Goal: Task Accomplishment & Management: Complete application form

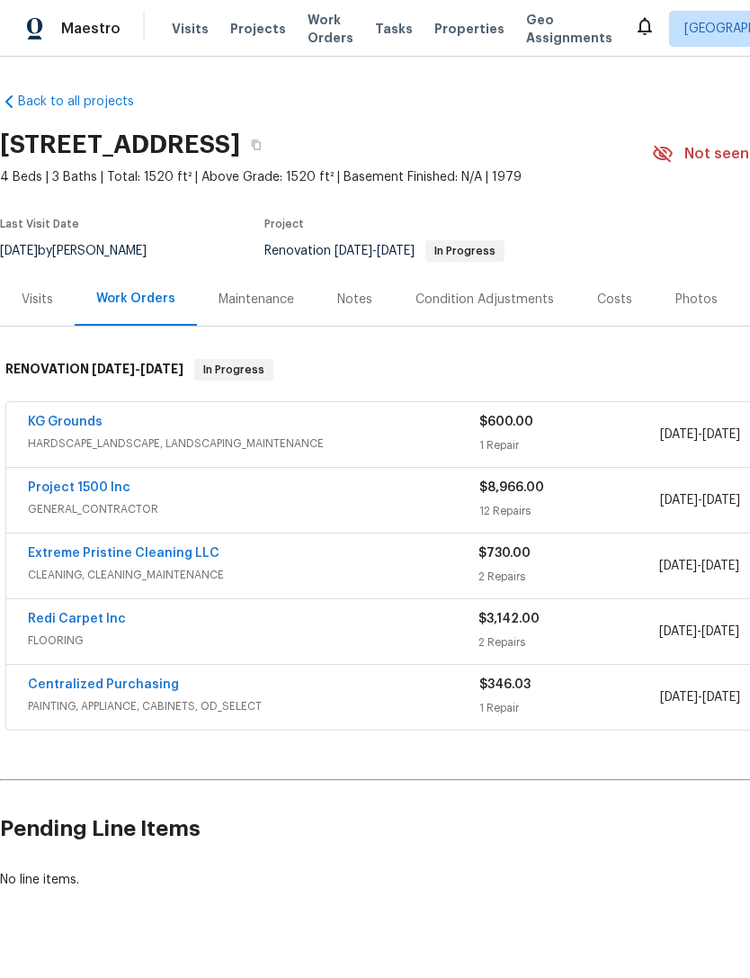
click at [59, 640] on span "FLOORING" at bounding box center [253, 640] width 451 height 18
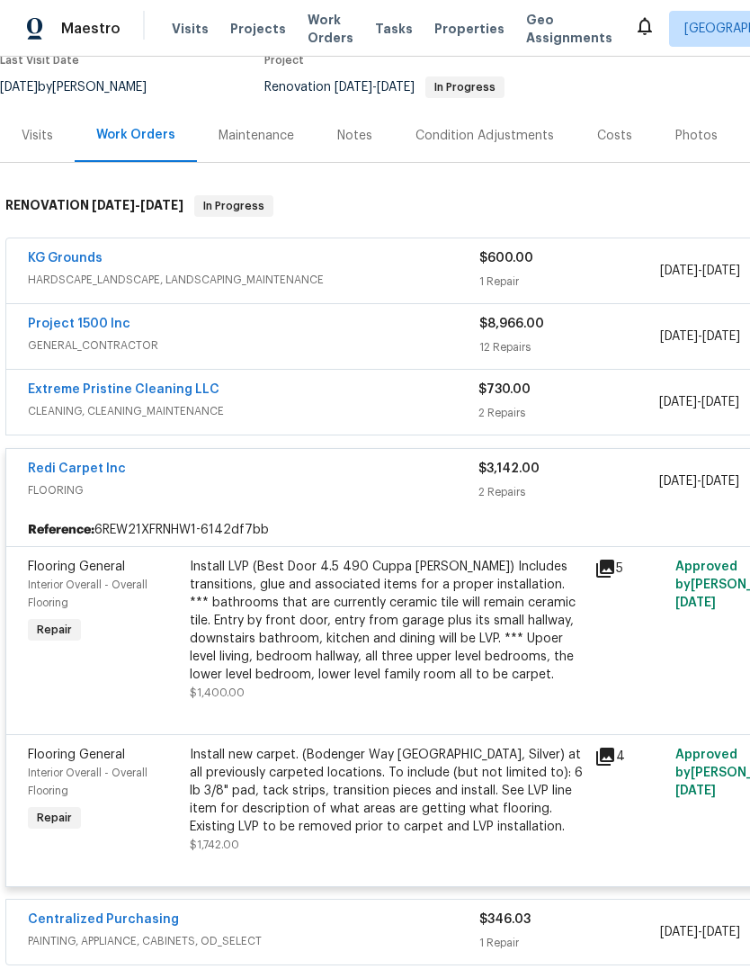
scroll to position [163, 0]
click at [55, 474] on link "Redi Carpet Inc" at bounding box center [77, 469] width 98 height 13
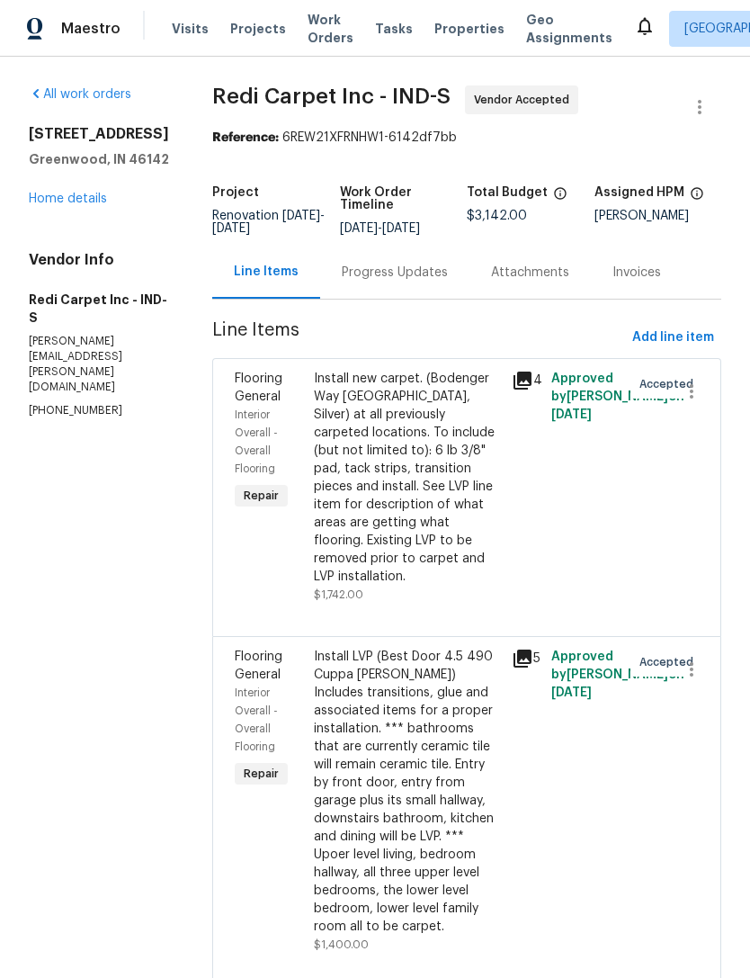
click at [385, 275] on div "Progress Updates" at bounding box center [395, 273] width 106 height 18
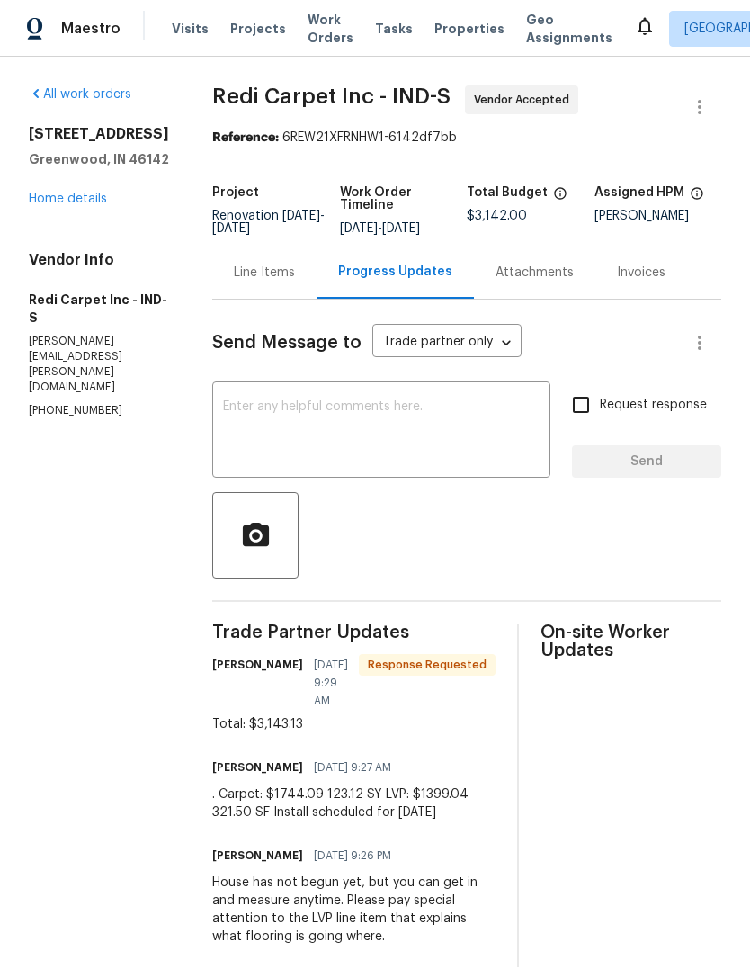
click at [244, 404] on textarea at bounding box center [381, 431] width 317 height 63
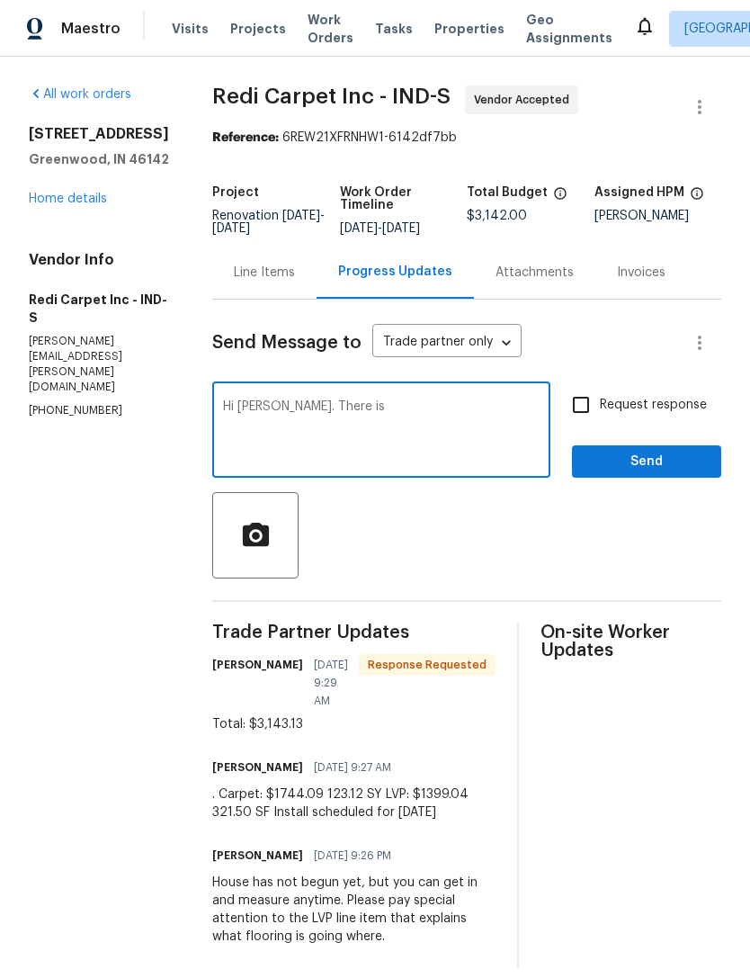
type textarea "Hi Tanner. There is"
click at [262, 272] on div "Line Items" at bounding box center [264, 273] width 61 height 18
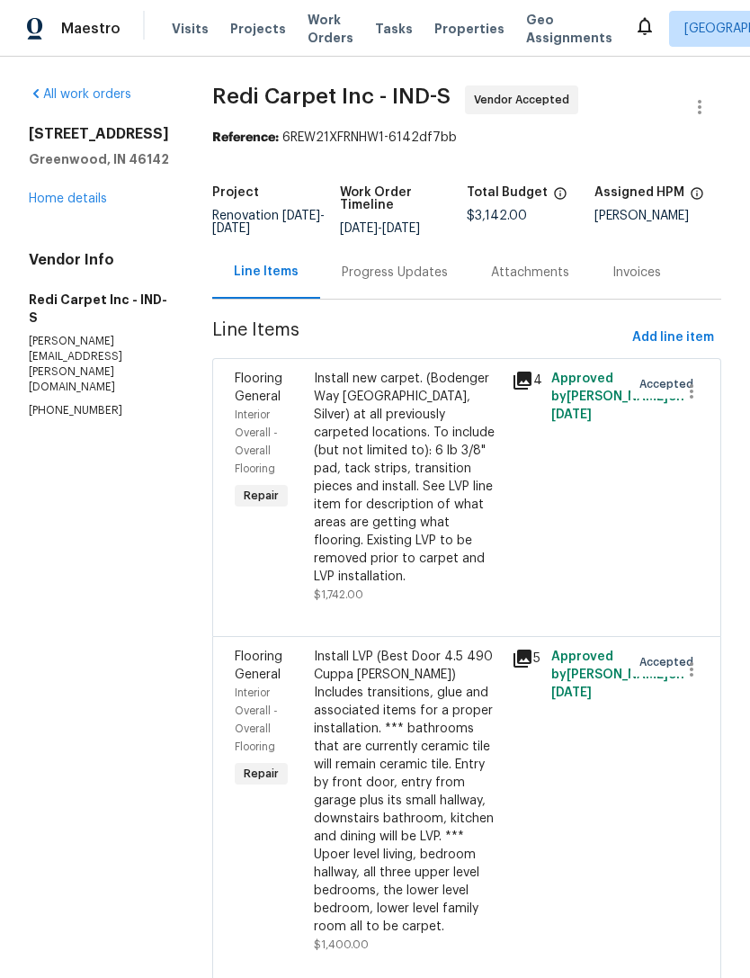
click at [393, 278] on div "Progress Updates" at bounding box center [395, 273] width 106 height 18
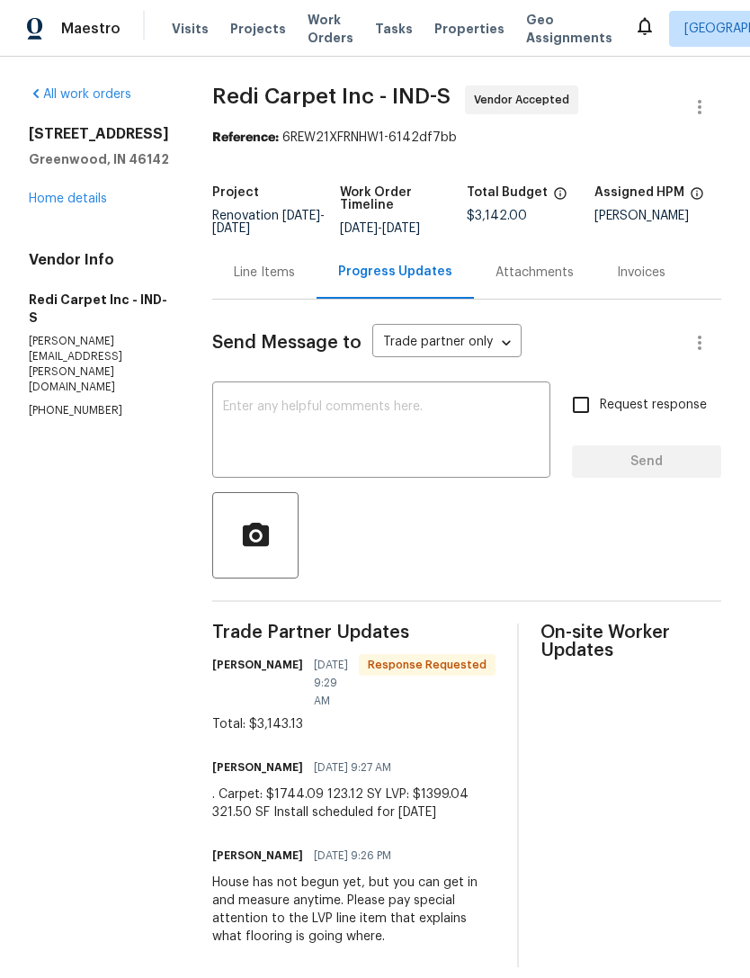
click at [248, 402] on textarea at bounding box center [381, 431] width 317 height 63
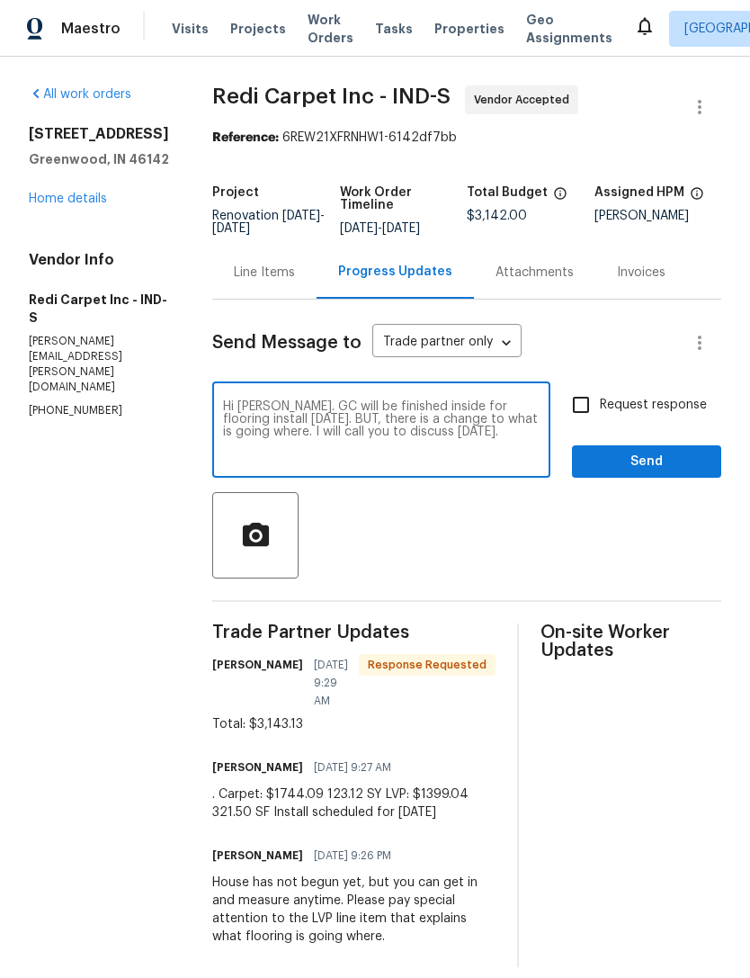
type textarea "Hi Tanner. GC will be finished inside for flooring install on Thursday. BUT, th…"
click at [672, 466] on span "Send" at bounding box center [646, 462] width 121 height 22
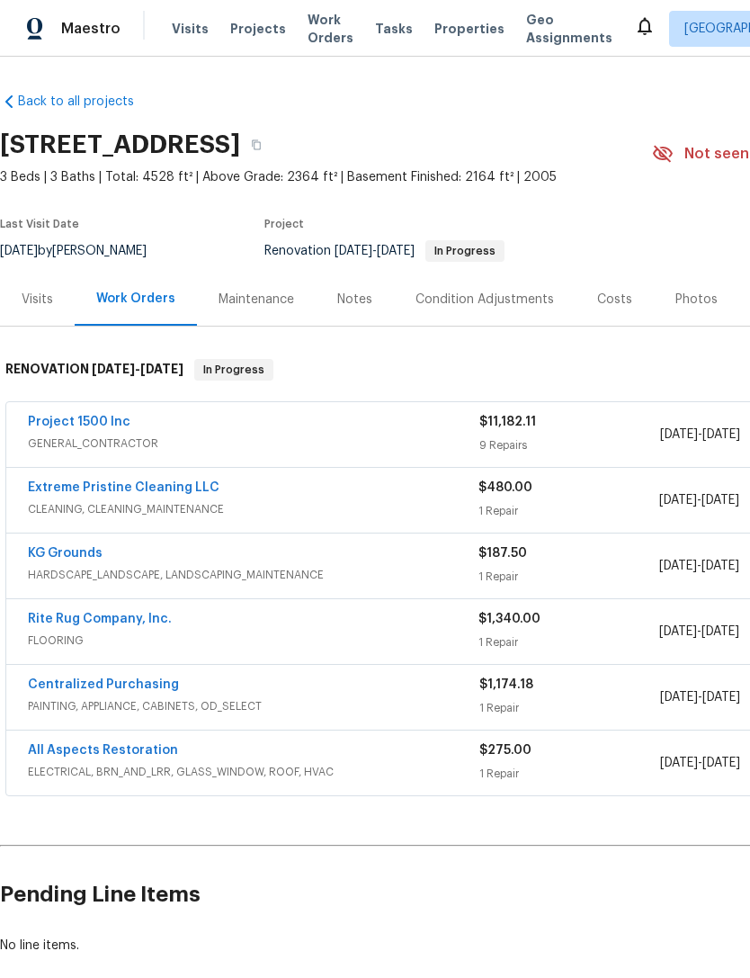
click at [53, 638] on span "FLOORING" at bounding box center [253, 640] width 451 height 18
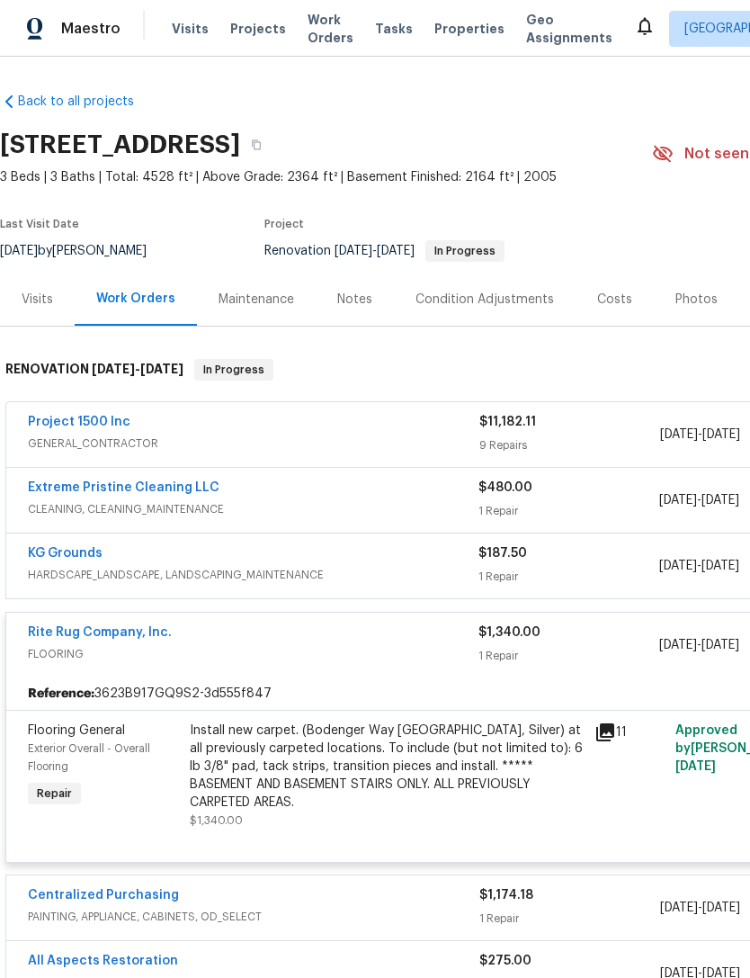
click at [64, 637] on link "Rite Rug Company, Inc." at bounding box center [100, 632] width 144 height 13
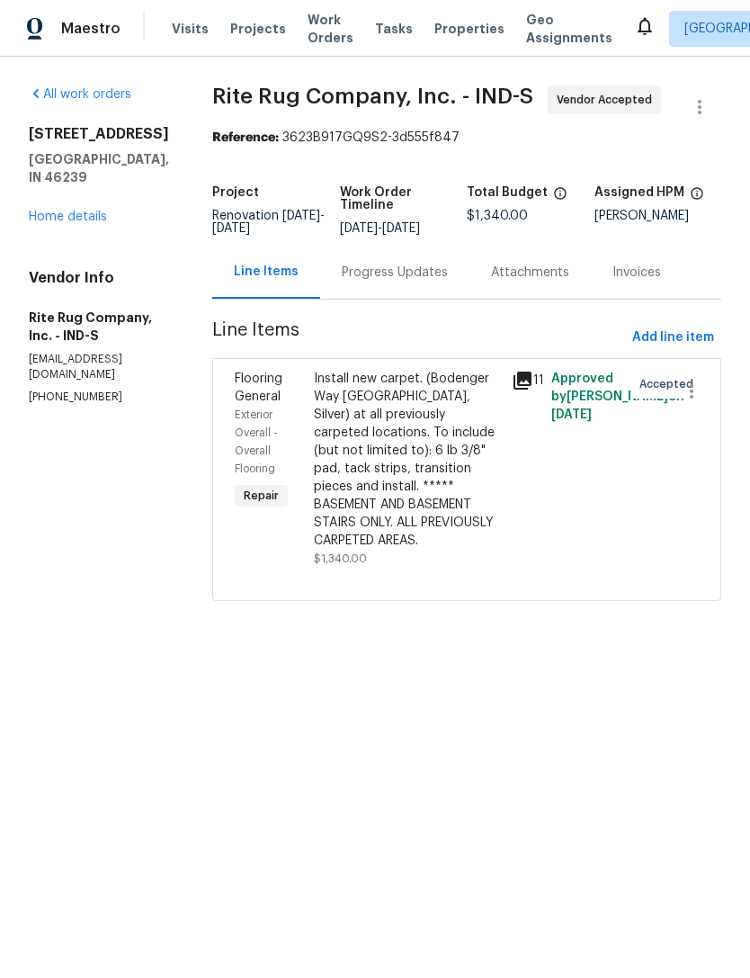
click at [448, 282] on div "Progress Updates" at bounding box center [395, 273] width 106 height 18
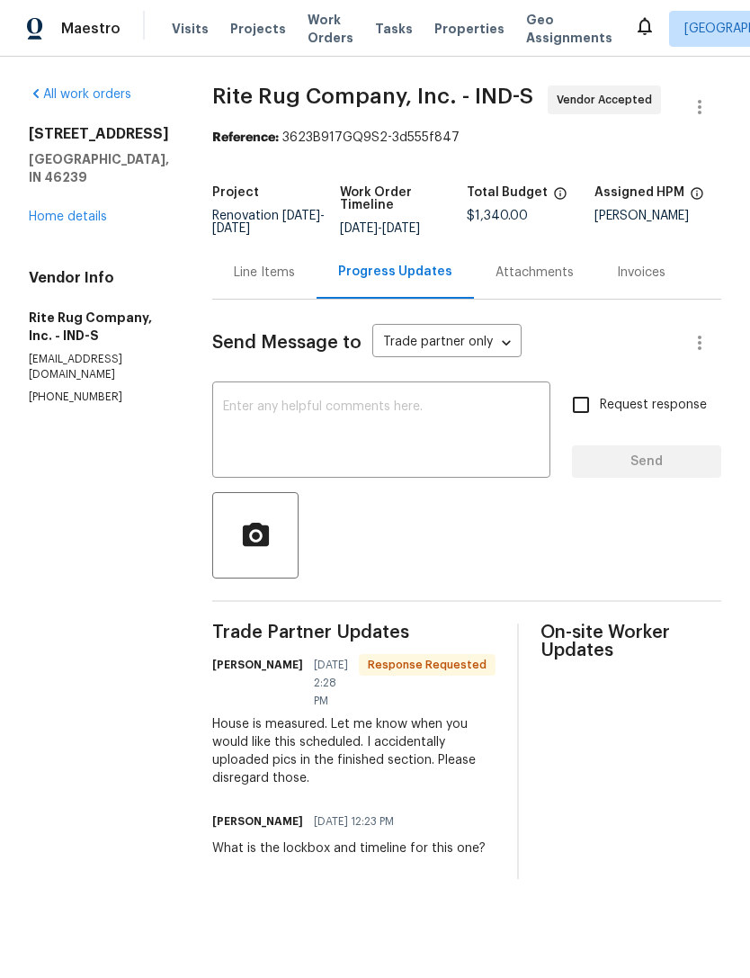
click at [503, 426] on textarea at bounding box center [381, 431] width 317 height 63
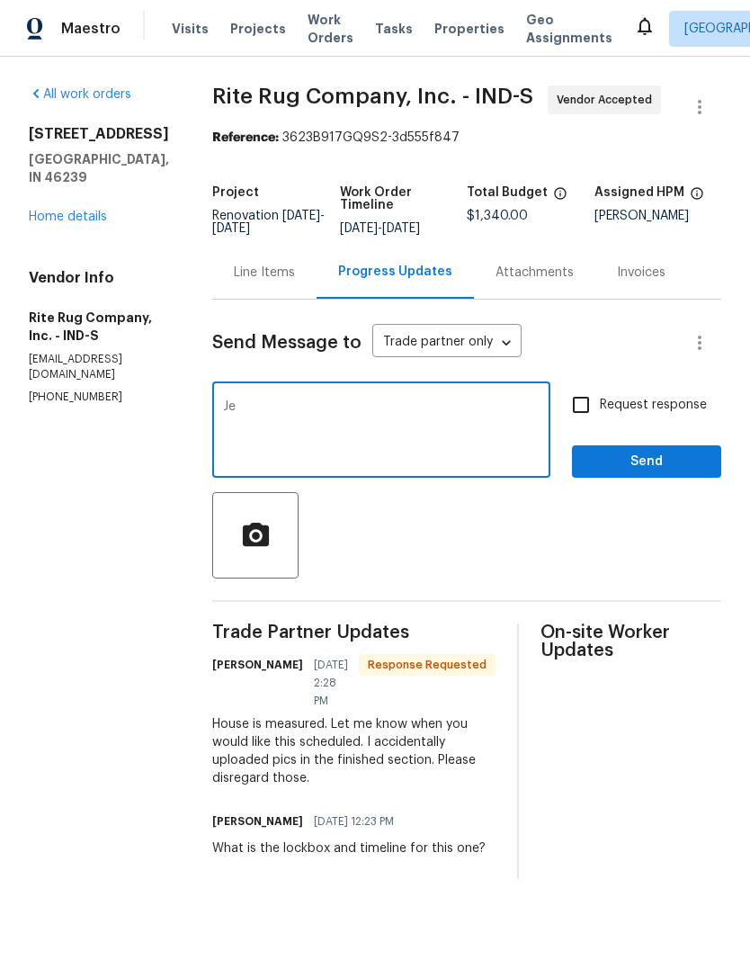
type textarea "J"
type textarea "Hi [PERSON_NAME]."
click at [295, 282] on div "Line Items" at bounding box center [264, 273] width 61 height 18
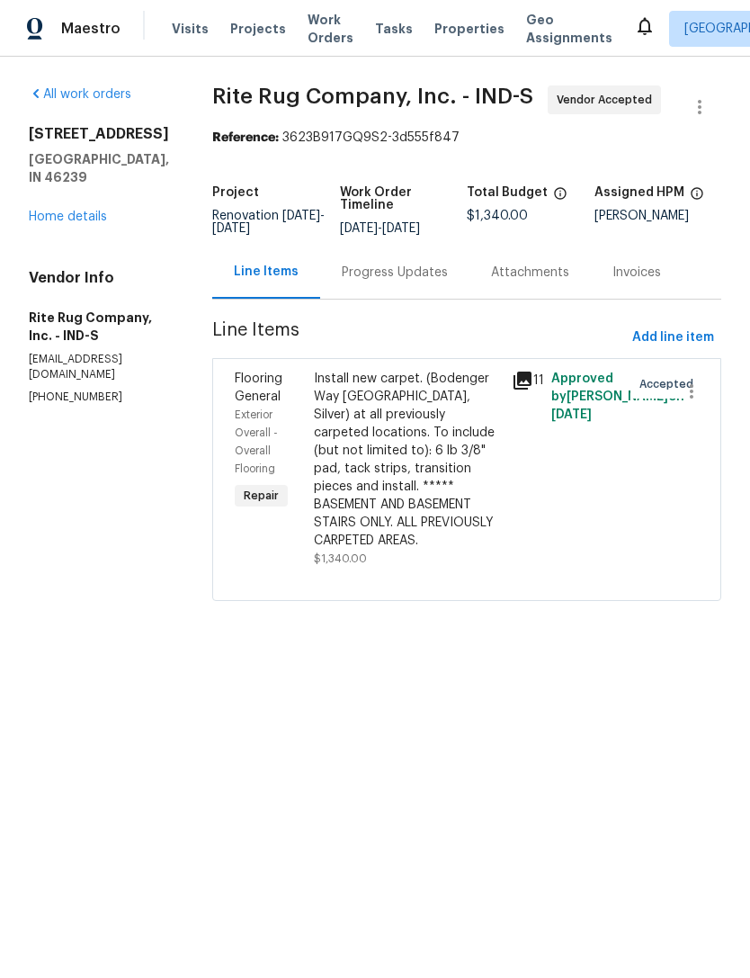
click at [408, 282] on div "Progress Updates" at bounding box center [395, 273] width 106 height 18
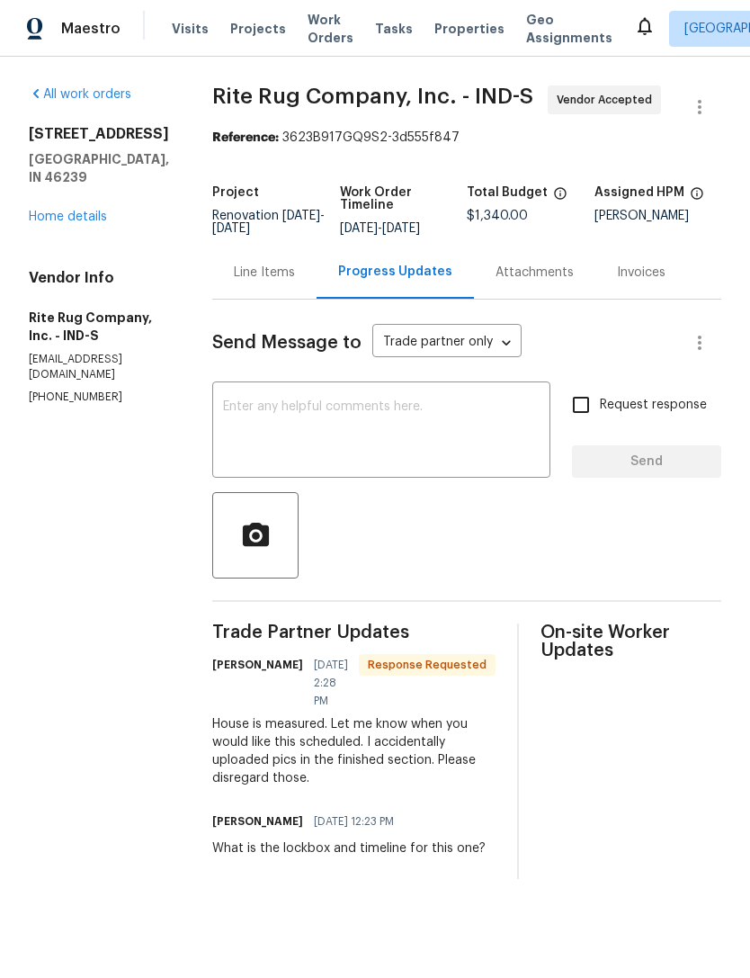
click at [307, 423] on textarea at bounding box center [381, 431] width 317 height 63
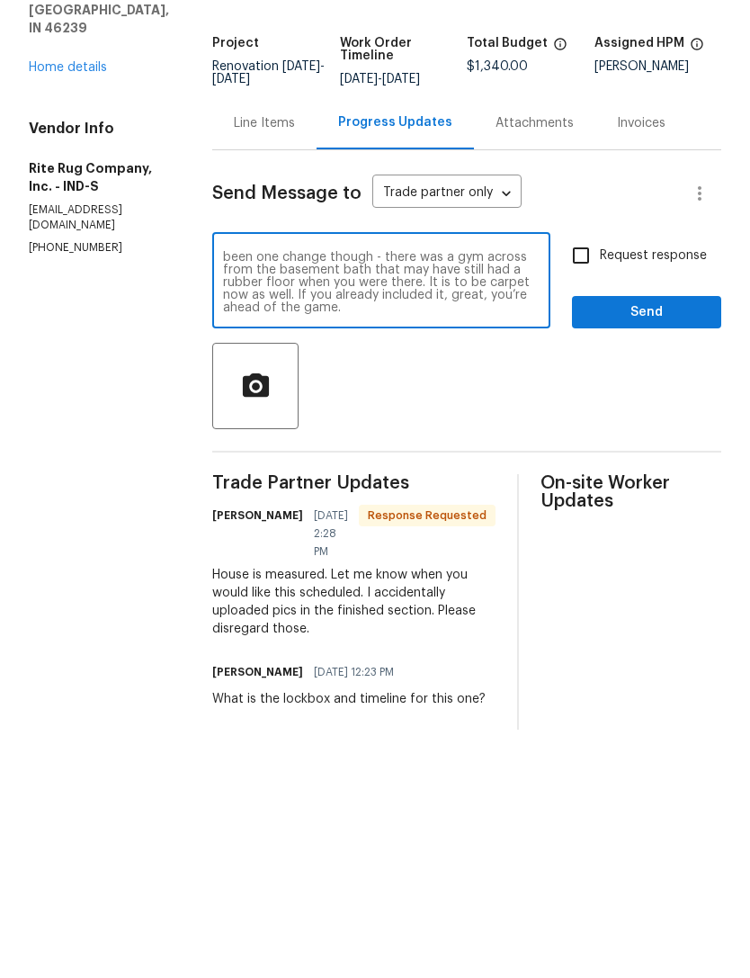
scroll to position [50, 0]
click at [330, 400] on textarea "Hi [PERSON_NAME]. I don’t know that we will make it by [DATE] on this one. Poss…" at bounding box center [381, 431] width 317 height 63
click at [297, 400] on textarea "Hi [PERSON_NAME]. I don’t know that we will make it by [DATE] on this one. Poss…" at bounding box center [381, 431] width 317 height 63
click at [396, 400] on textarea "Hi [PERSON_NAME]. I don’t know that we will make it by [DATE] on this one. Poss…" at bounding box center [381, 431] width 317 height 63
type textarea "Hi [PERSON_NAME]. I don’t know that we will make it by [DATE] on this one. Poss…"
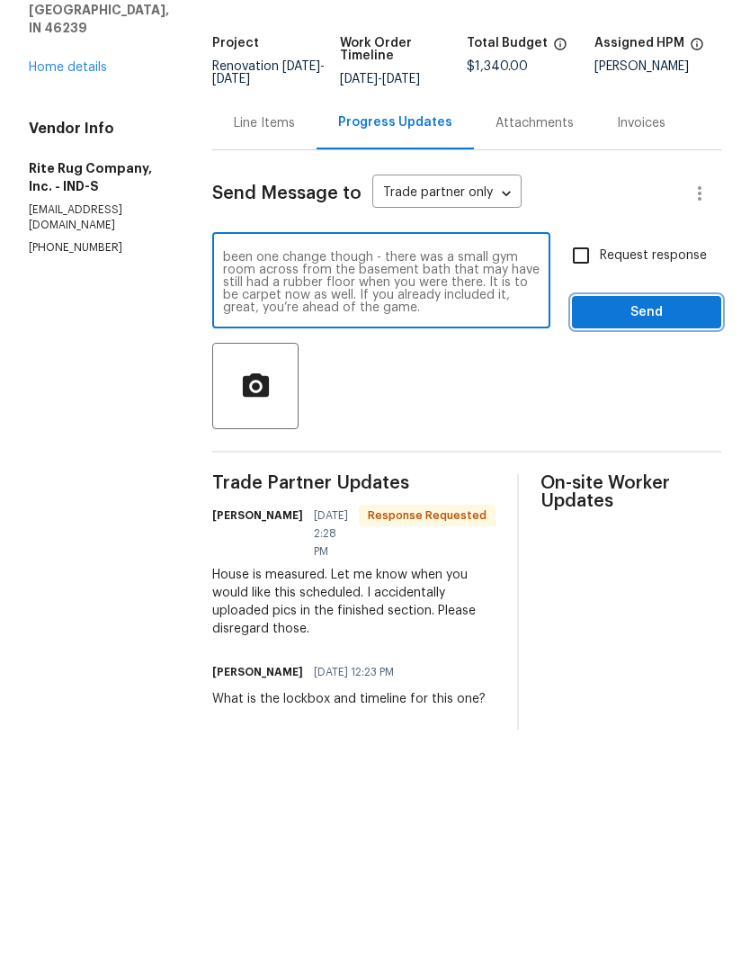
click at [669, 451] on span "Send" at bounding box center [646, 462] width 121 height 22
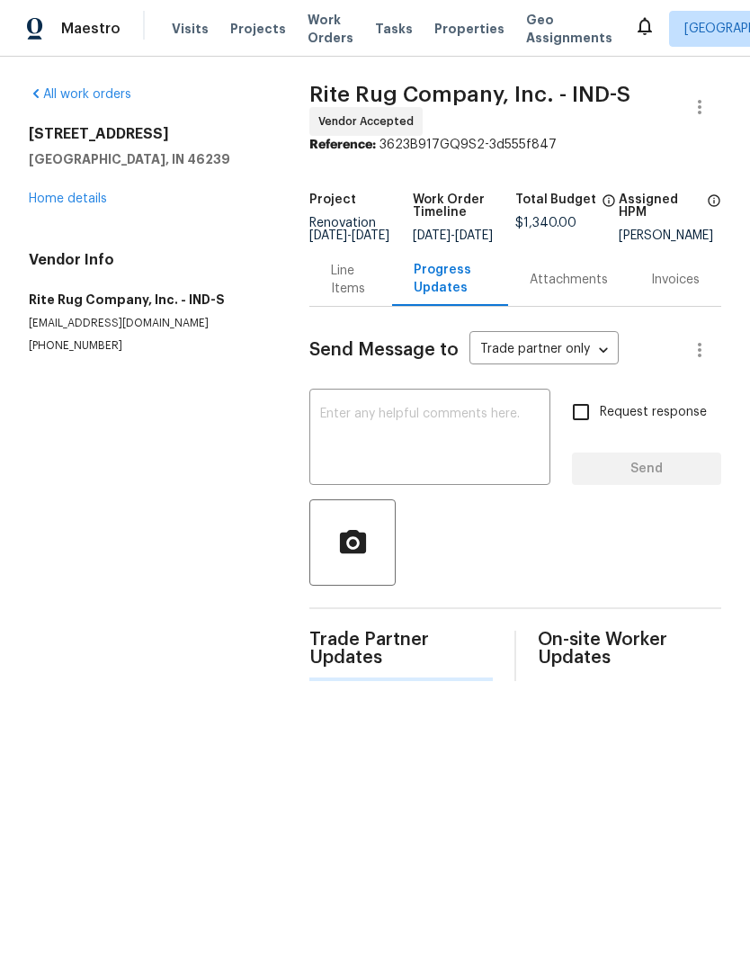
scroll to position [0, 0]
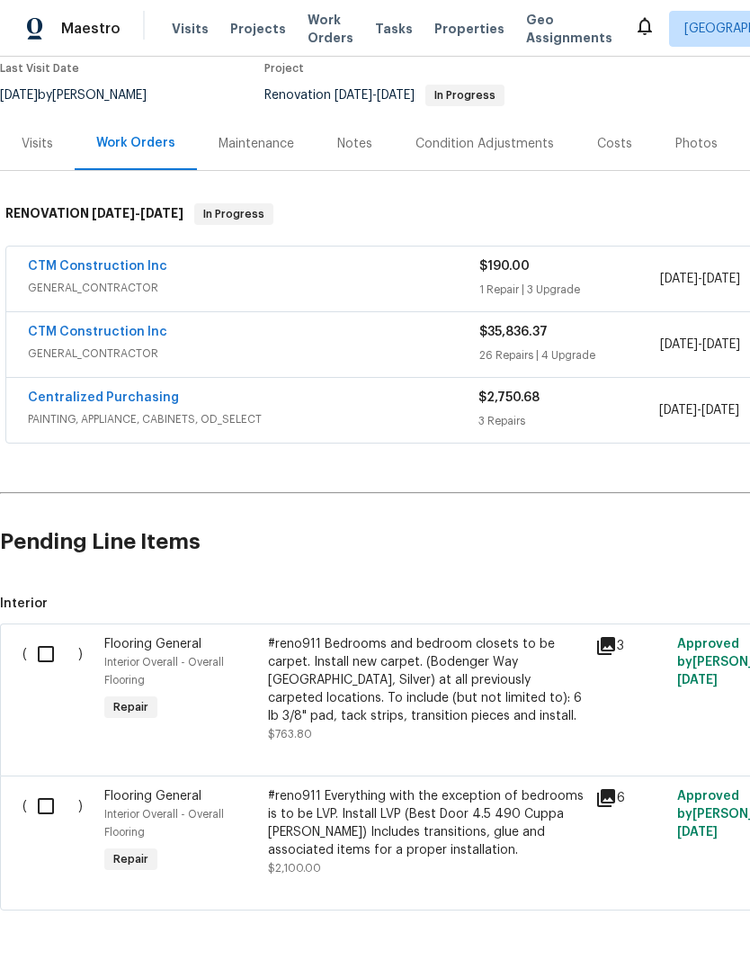
scroll to position [155, 0]
click at [49, 649] on input "checkbox" at bounding box center [52, 655] width 51 height 38
checkbox input "true"
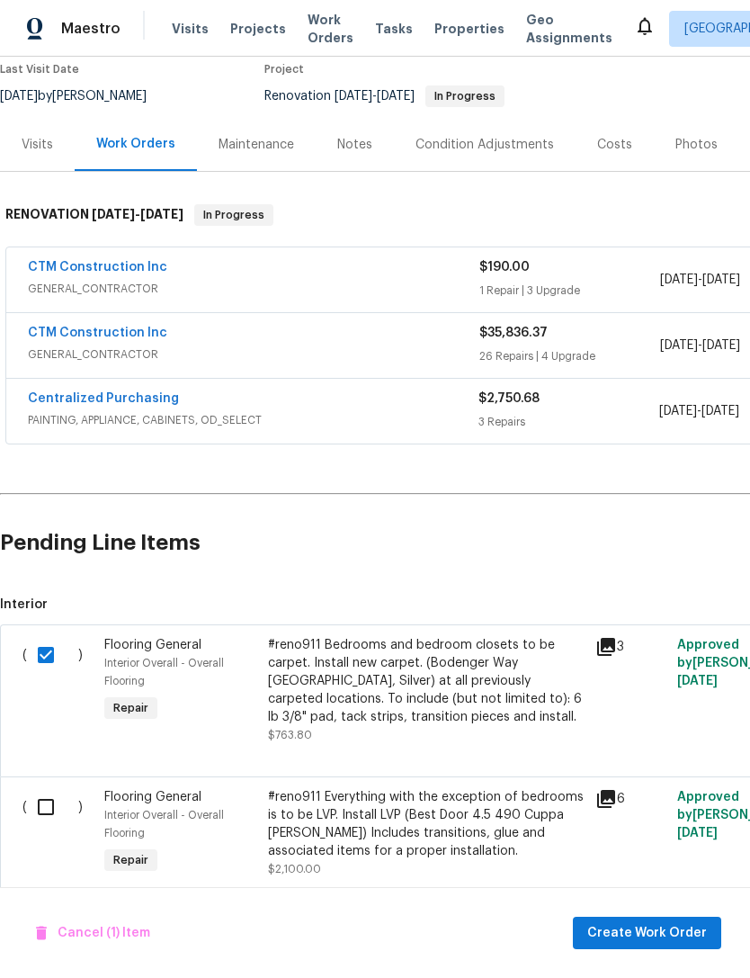
click at [42, 805] on input "checkbox" at bounding box center [52, 807] width 51 height 38
checkbox input "true"
click at [664, 935] on span "Create Work Order" at bounding box center [647, 933] width 120 height 22
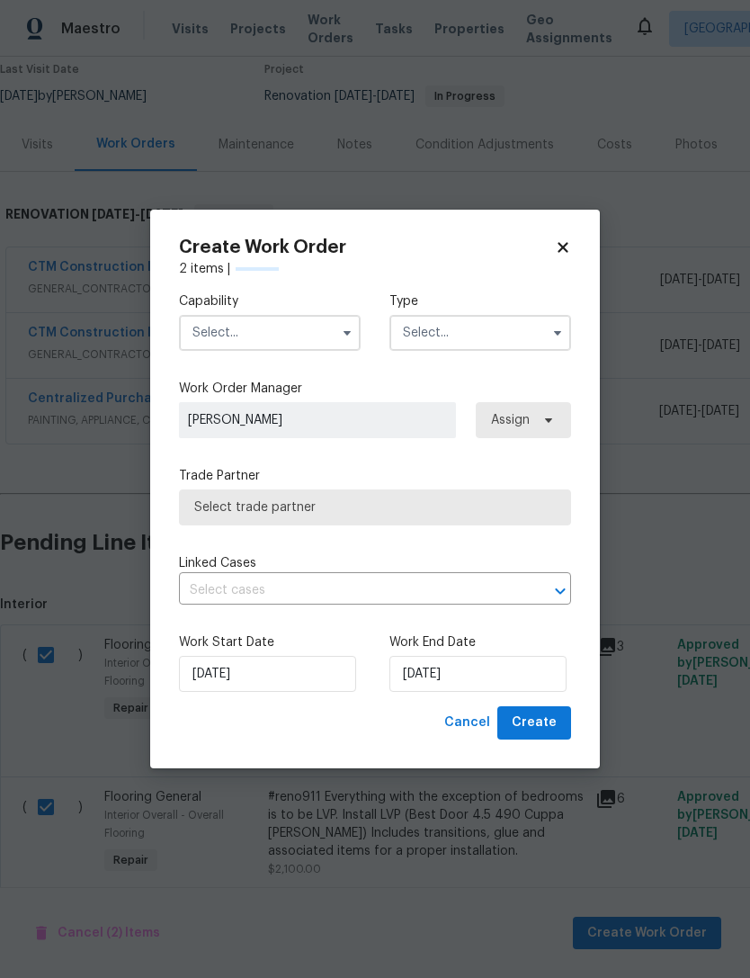
checkbox input "false"
click at [201, 340] on input "text" at bounding box center [270, 333] width 182 height 36
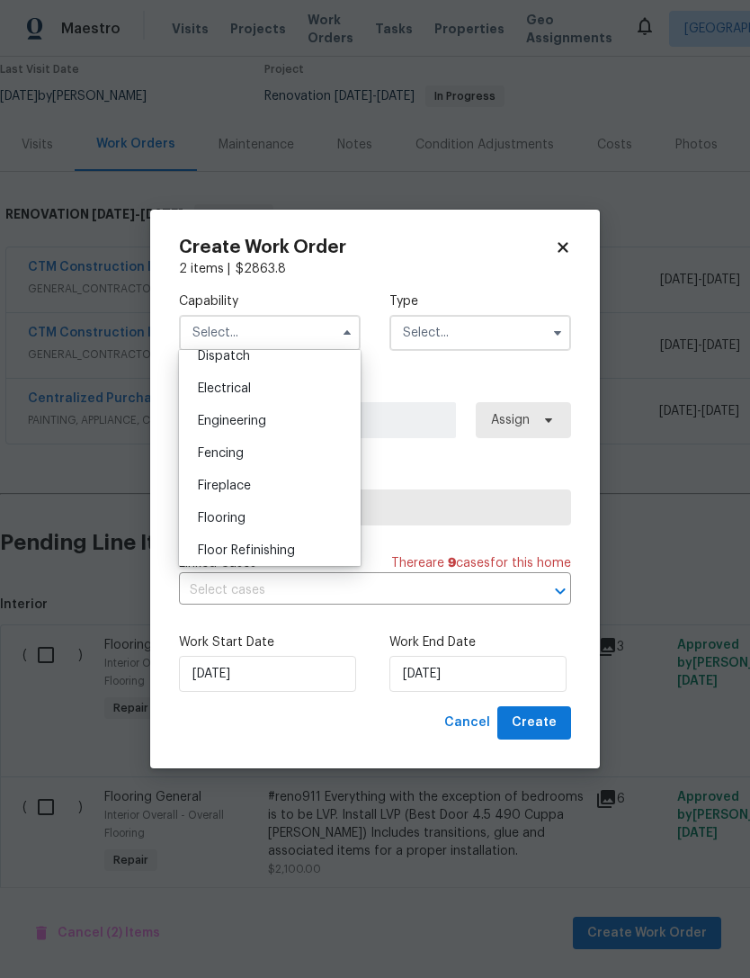
scroll to position [556, 0]
click at [203, 517] on span "Flooring" at bounding box center [222, 512] width 48 height 13
type input "Flooring"
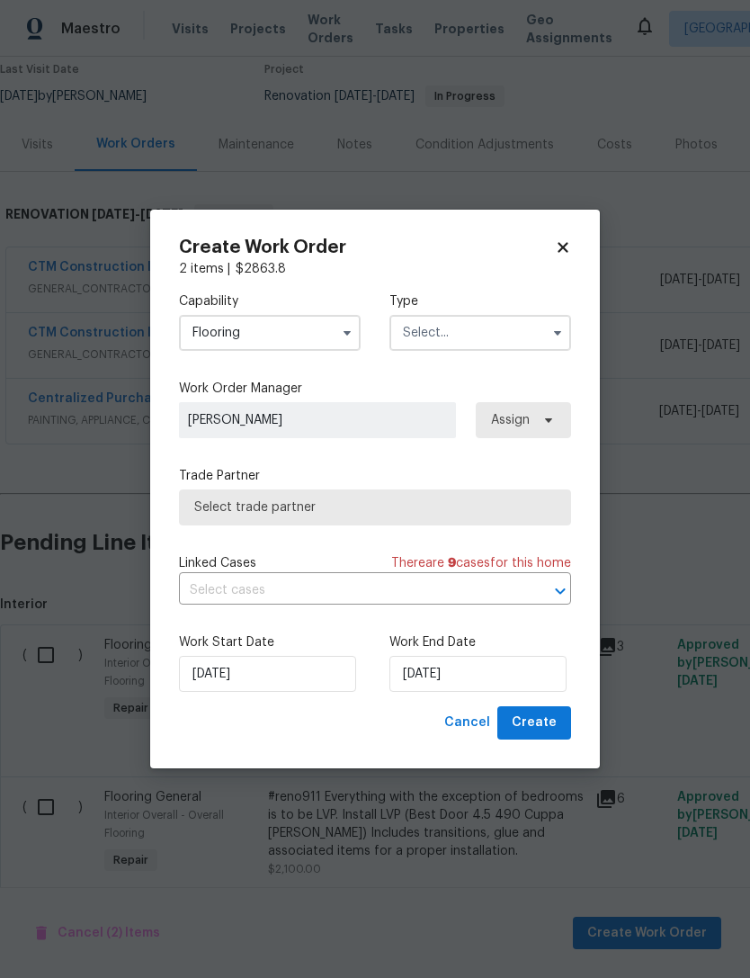
click at [511, 327] on input "text" at bounding box center [480, 333] width 182 height 36
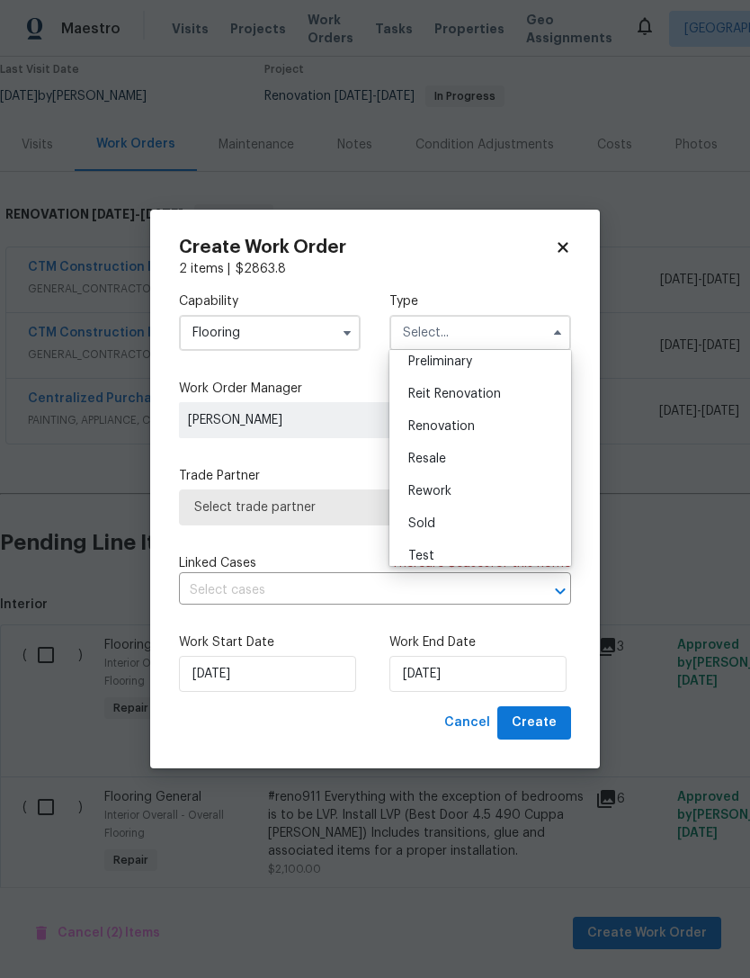
scroll to position [407, 0]
click at [494, 421] on div "Renovation" at bounding box center [480, 417] width 173 height 32
type input "Renovation"
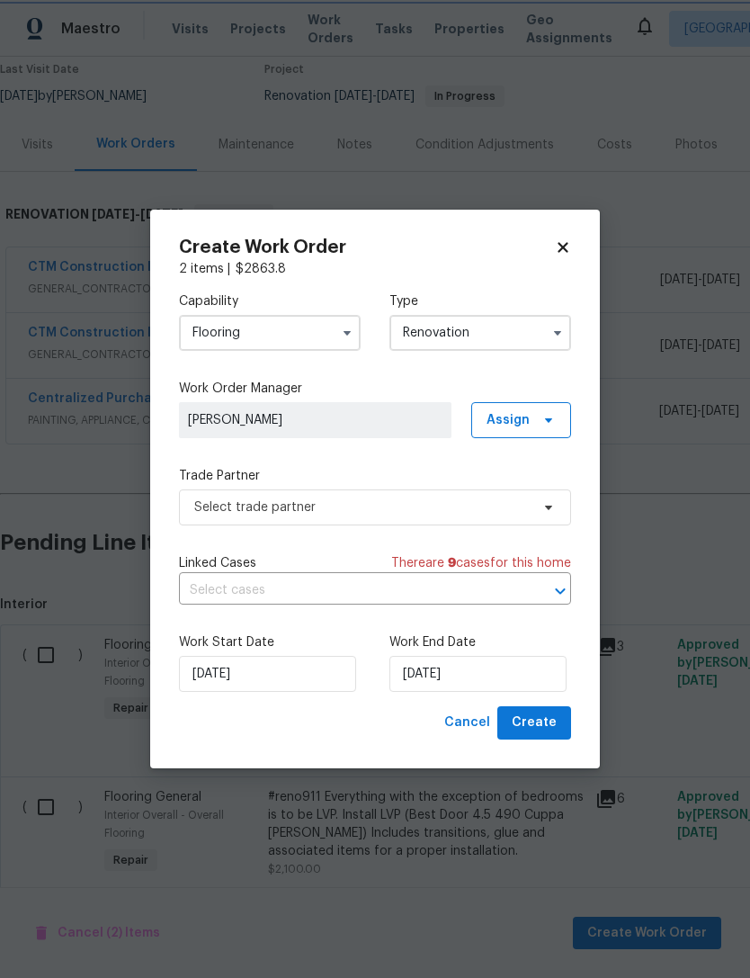
scroll to position [0, 0]
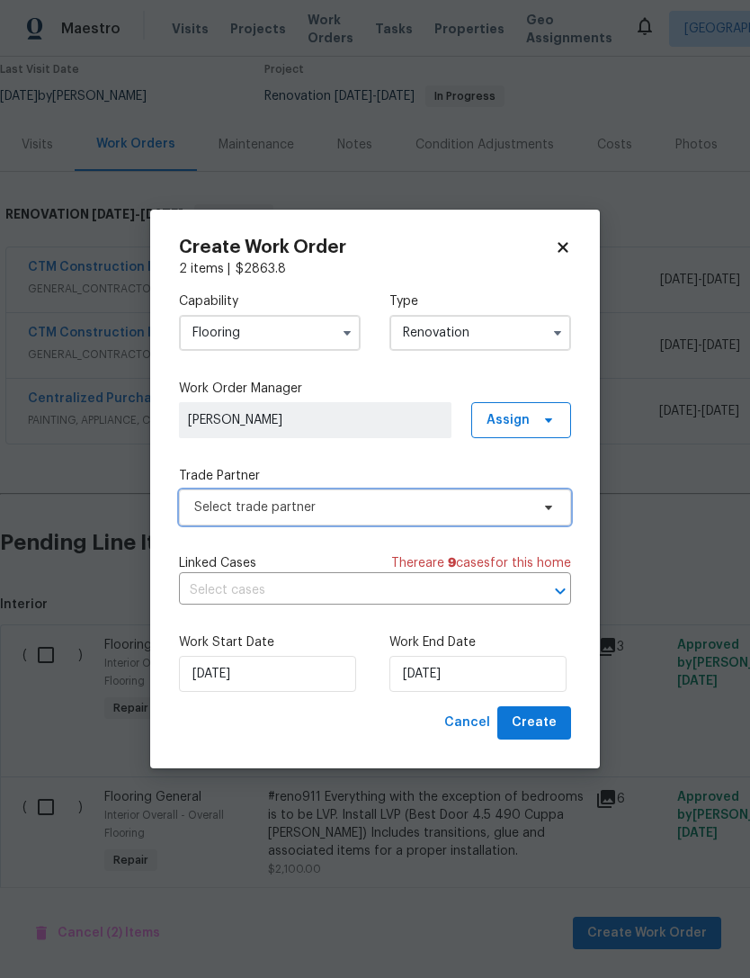
click at [209, 513] on span "Select trade partner" at bounding box center [362, 507] width 336 height 18
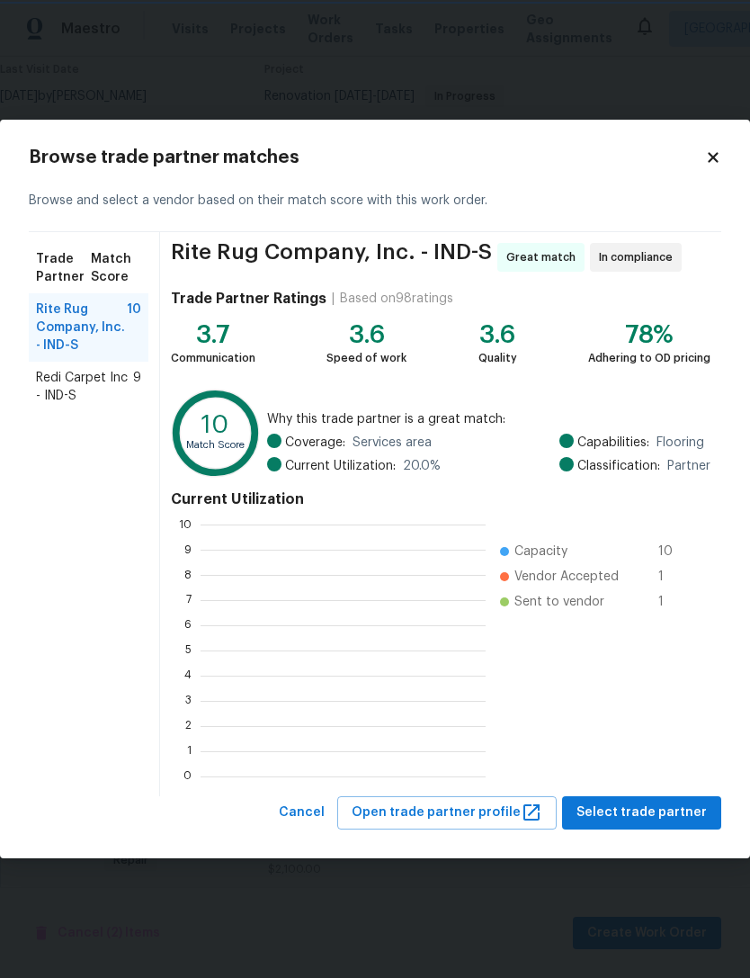
scroll to position [252, 285]
click at [58, 397] on span "Redi Carpet Inc - IND-S" at bounding box center [84, 387] width 97 height 36
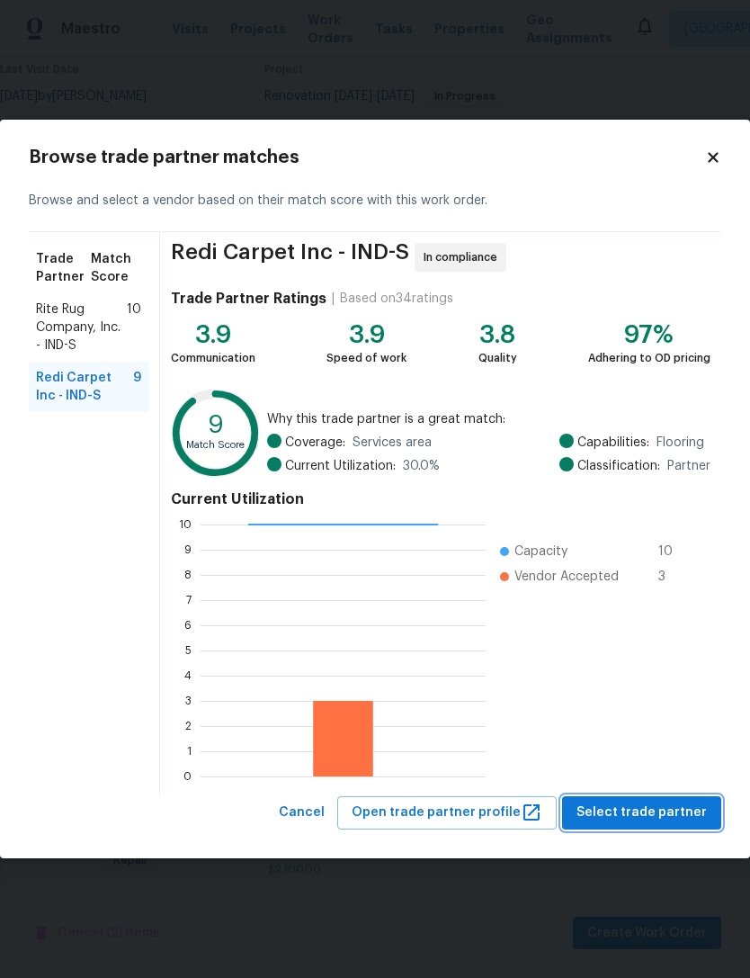
click at [680, 807] on span "Select trade partner" at bounding box center [642, 812] width 130 height 22
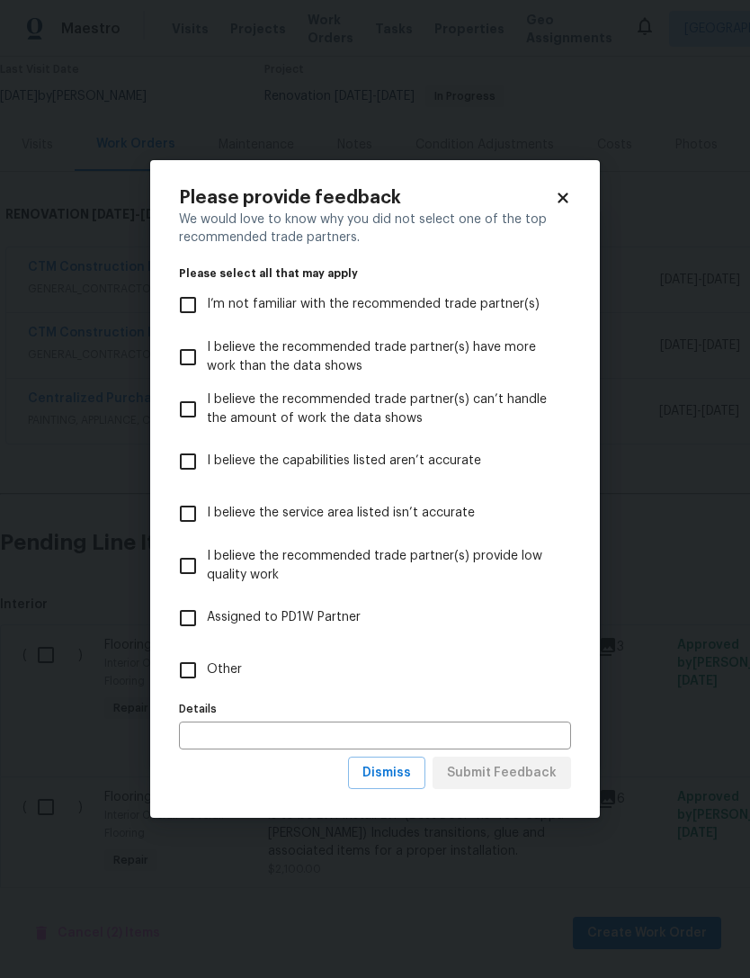
click at [181, 676] on input "Other" at bounding box center [188, 670] width 38 height 38
checkbox input "true"
click at [199, 742] on input "text" at bounding box center [375, 735] width 392 height 28
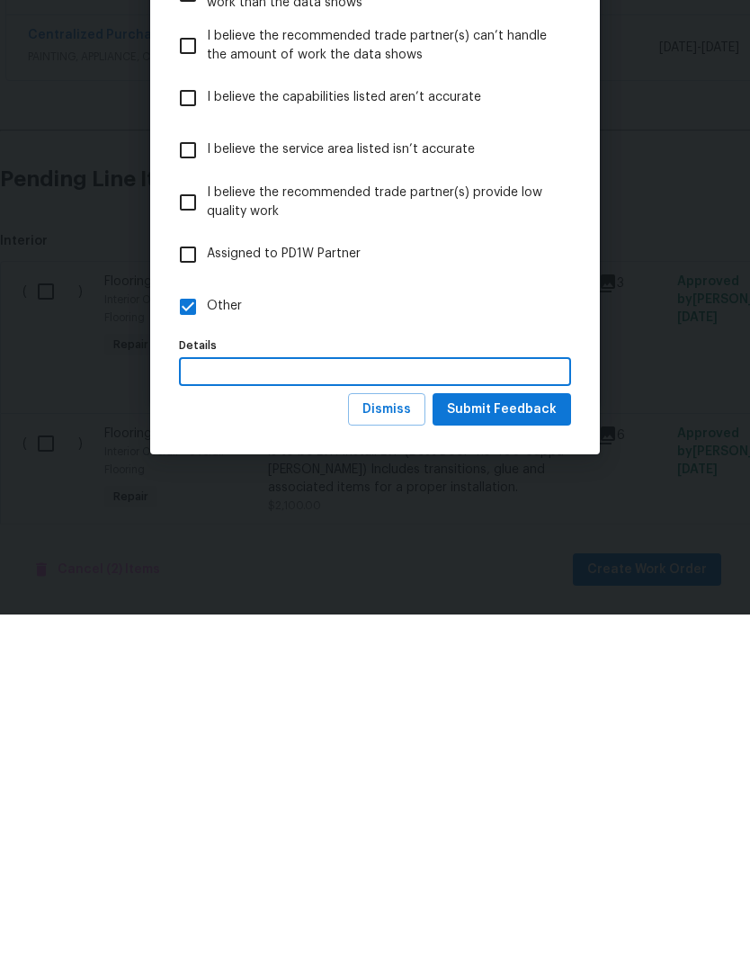
click at [210, 434] on div "Please provide feedback We would love to know why you did not select one of the…" at bounding box center [375, 489] width 450 height 658
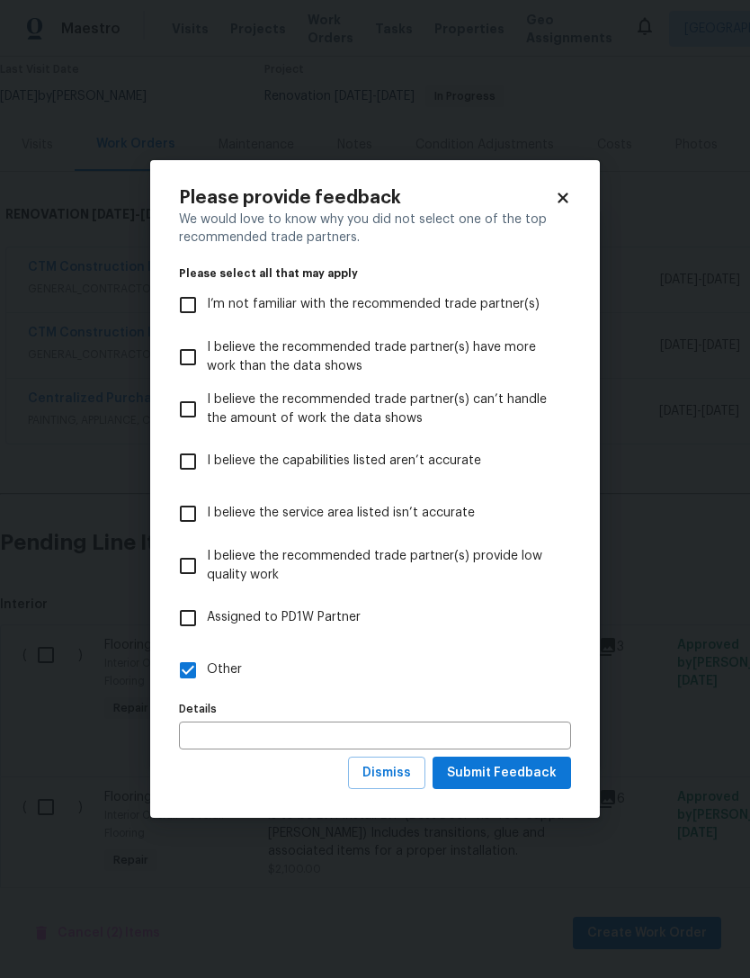
click at [197, 734] on input "text" at bounding box center [375, 735] width 392 height 28
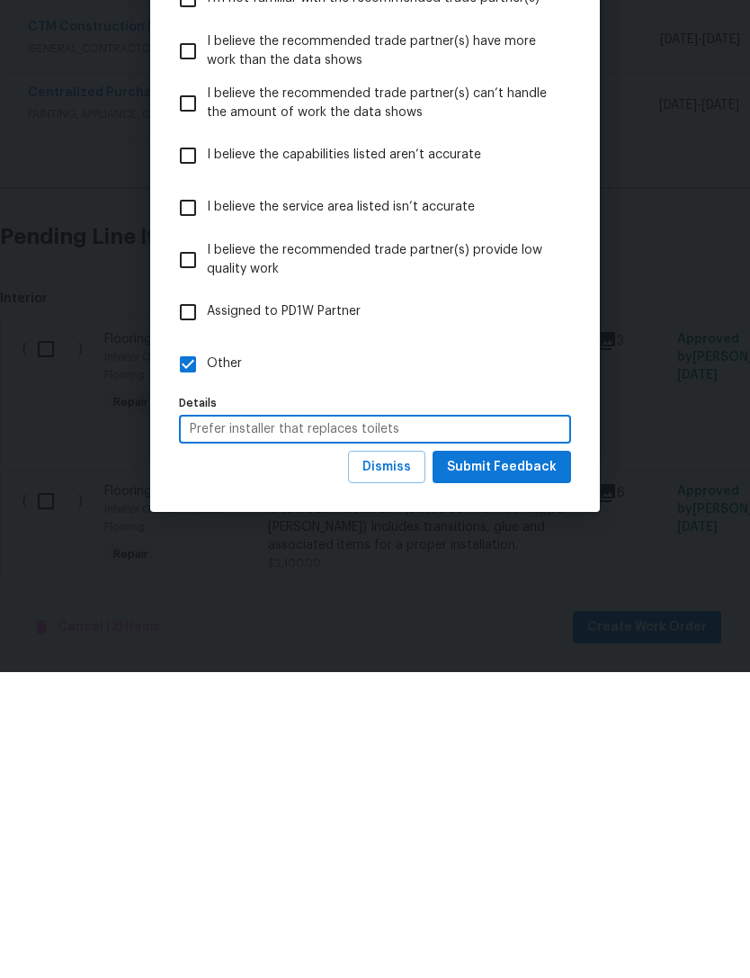
type input "Prefer installer that replaces toilets"
click at [530, 762] on span "Submit Feedback" at bounding box center [502, 773] width 110 height 22
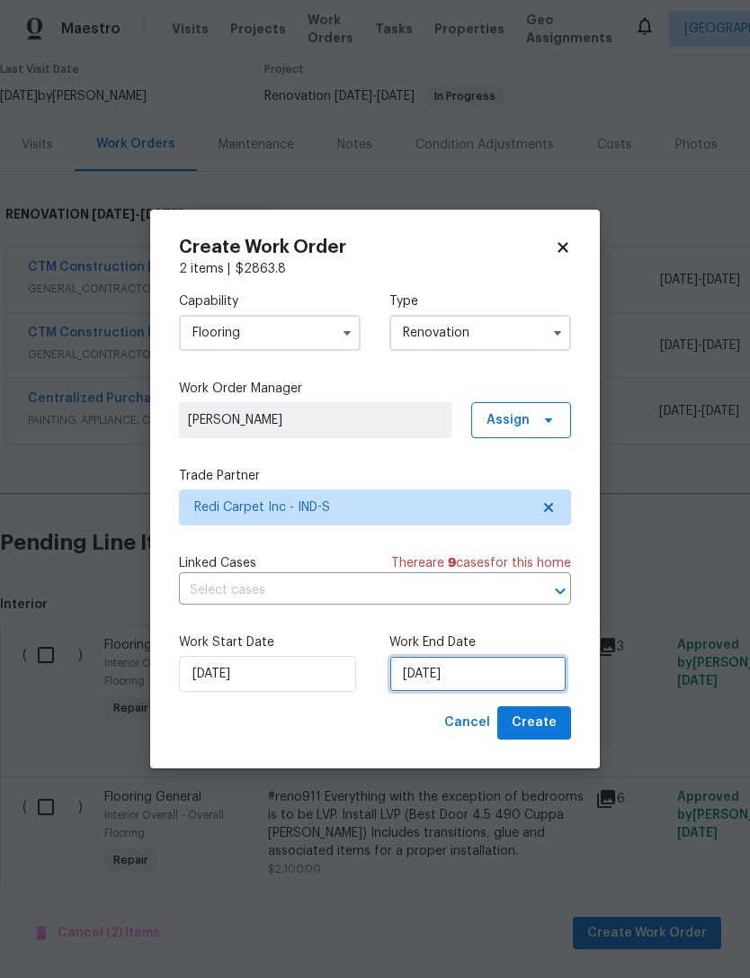
click at [529, 675] on input "8/27/2025" at bounding box center [477, 674] width 177 height 36
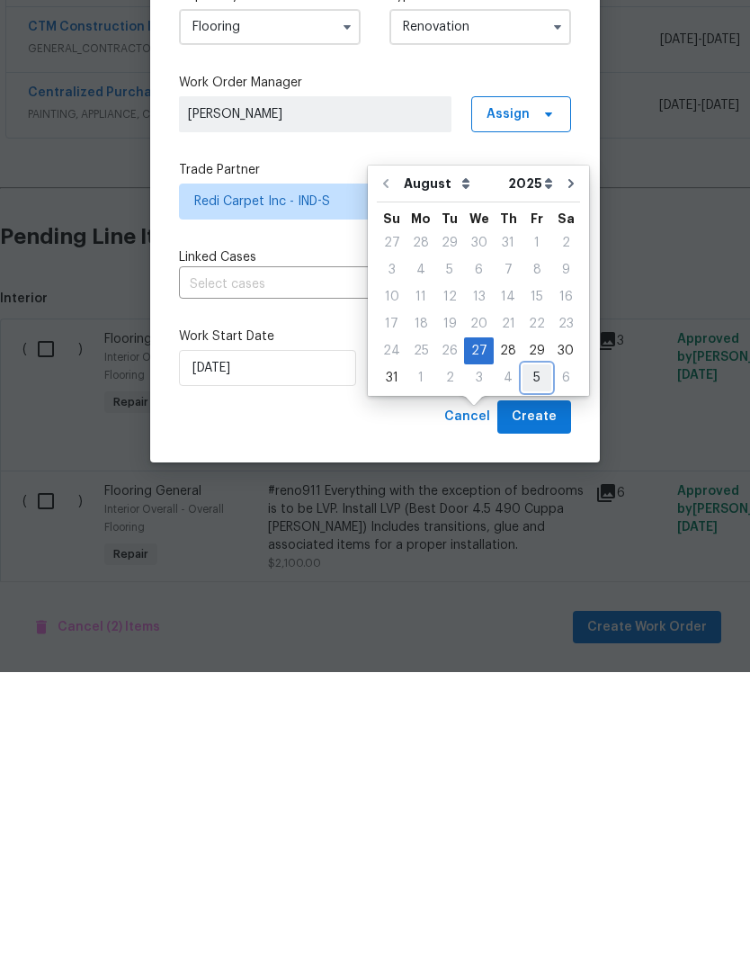
click at [534, 671] on div "5" at bounding box center [537, 683] width 29 height 25
type input "9/5/2025"
select select "8"
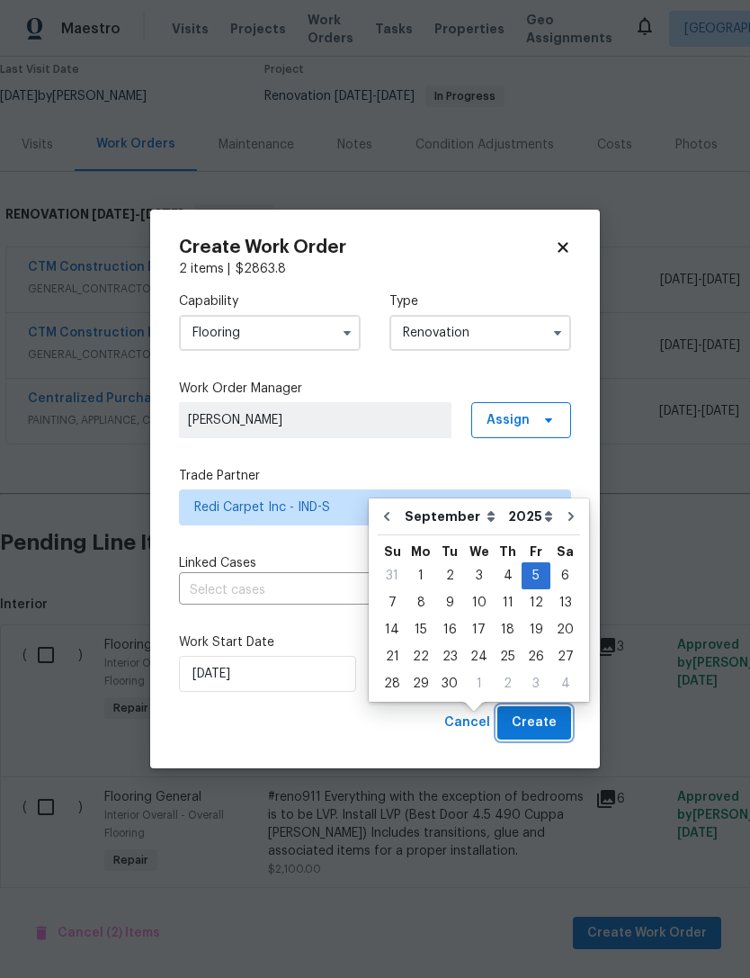
click at [561, 721] on button "Create" at bounding box center [534, 722] width 74 height 33
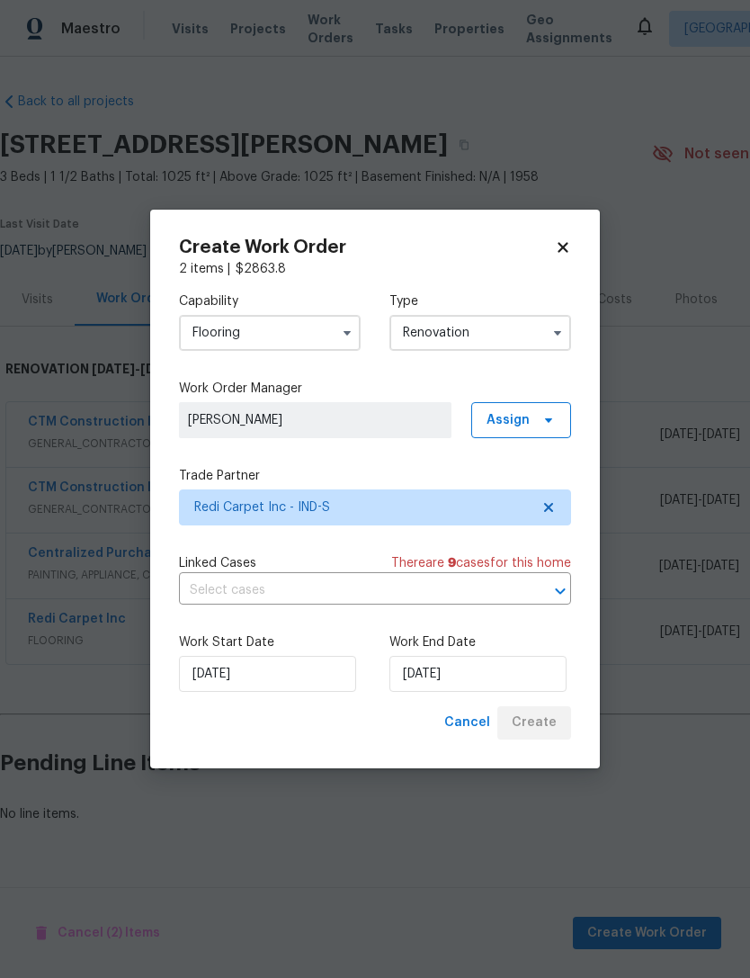
scroll to position [0, 0]
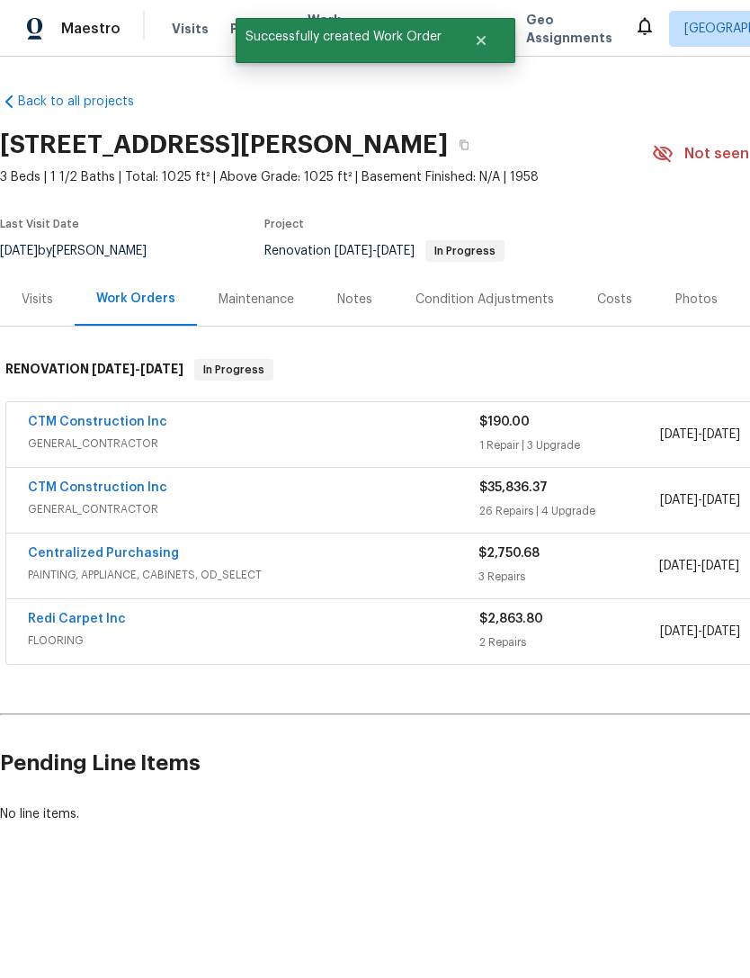
click at [60, 636] on span "FLOORING" at bounding box center [254, 640] width 452 height 18
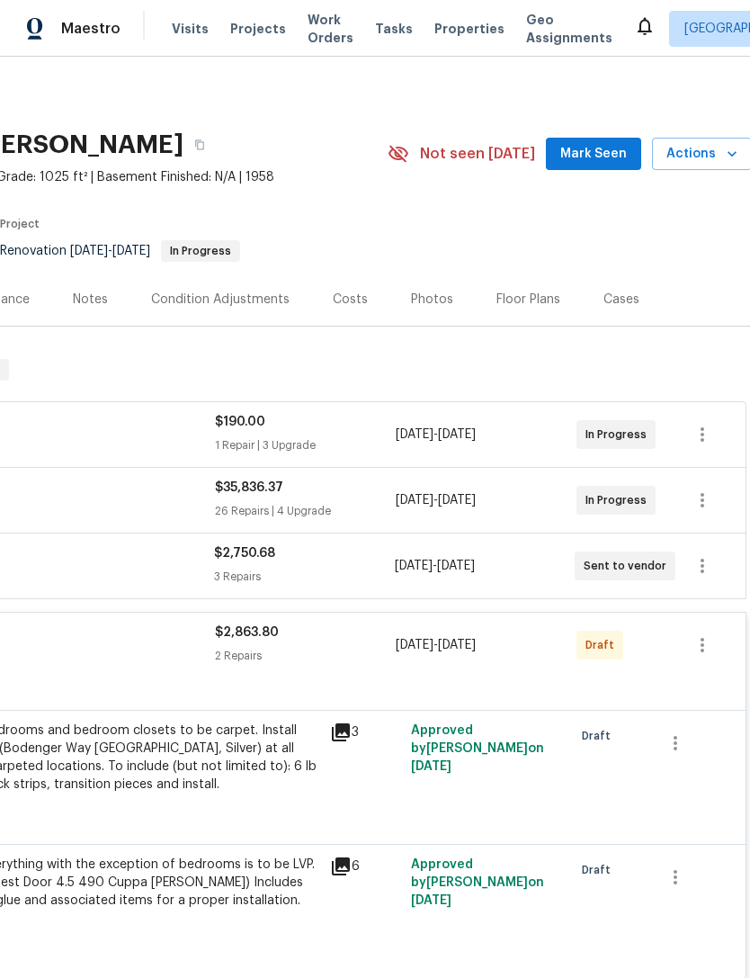
scroll to position [0, 264]
click at [704, 643] on icon "button" at bounding box center [703, 645] width 22 height 22
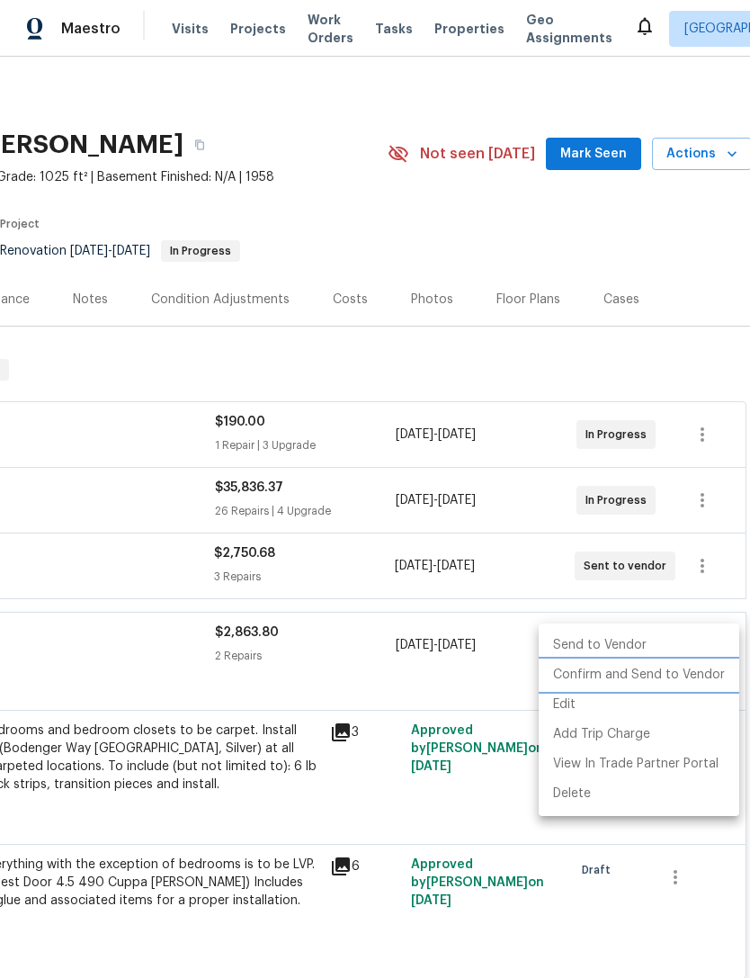
click at [675, 676] on li "Confirm and Send to Vendor" at bounding box center [639, 675] width 201 height 30
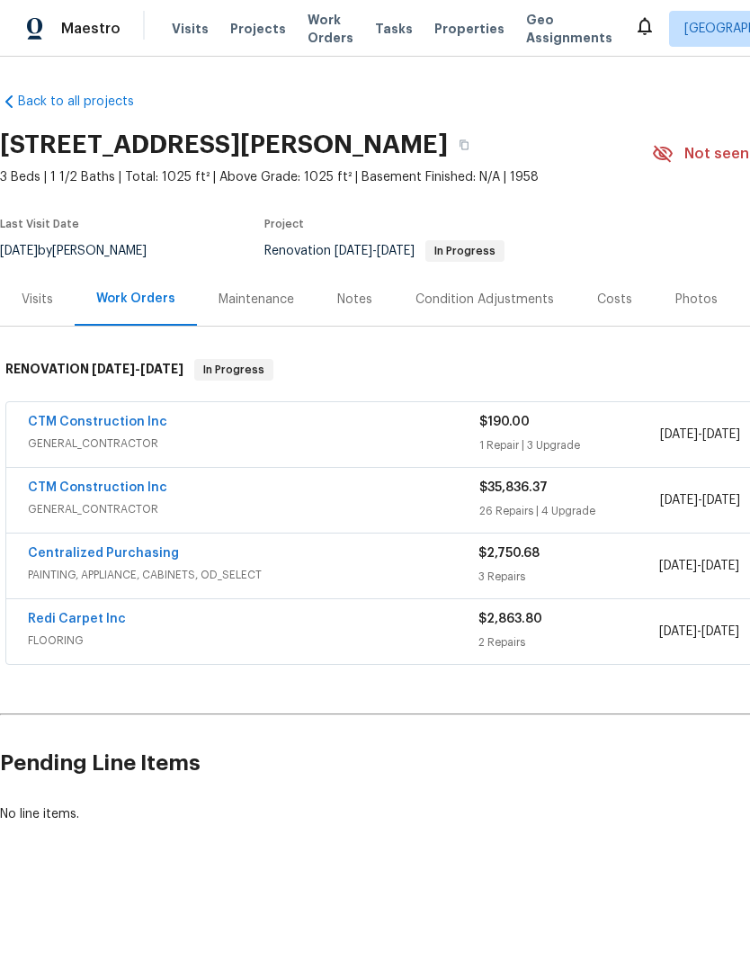
click at [67, 622] on link "Redi Carpet Inc" at bounding box center [77, 619] width 98 height 13
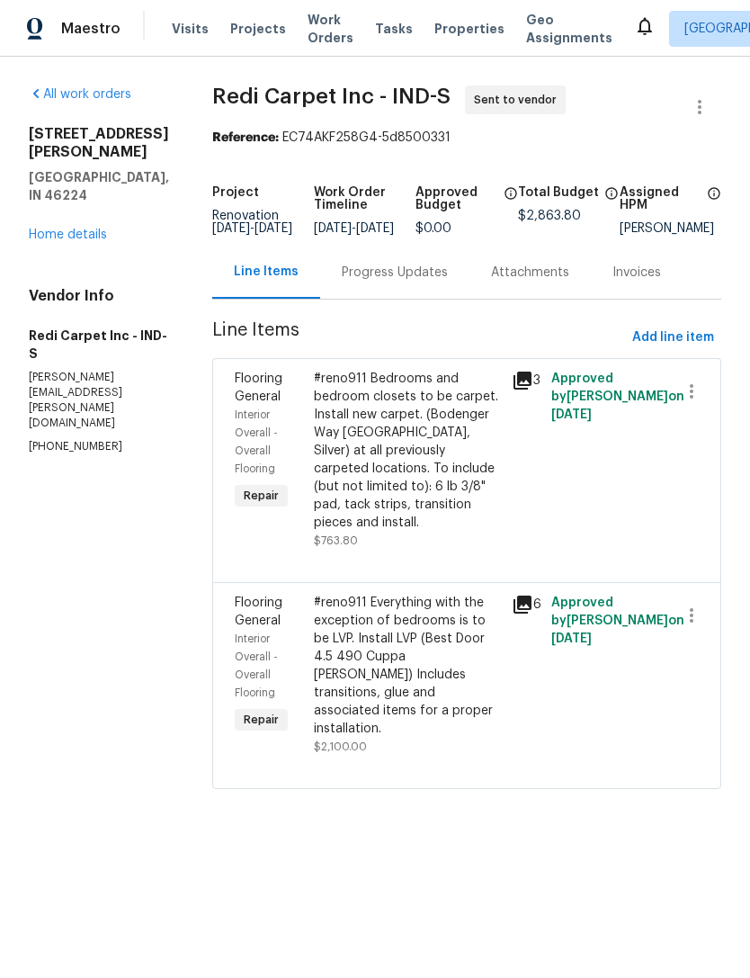
click at [434, 282] on div "Progress Updates" at bounding box center [395, 273] width 106 height 18
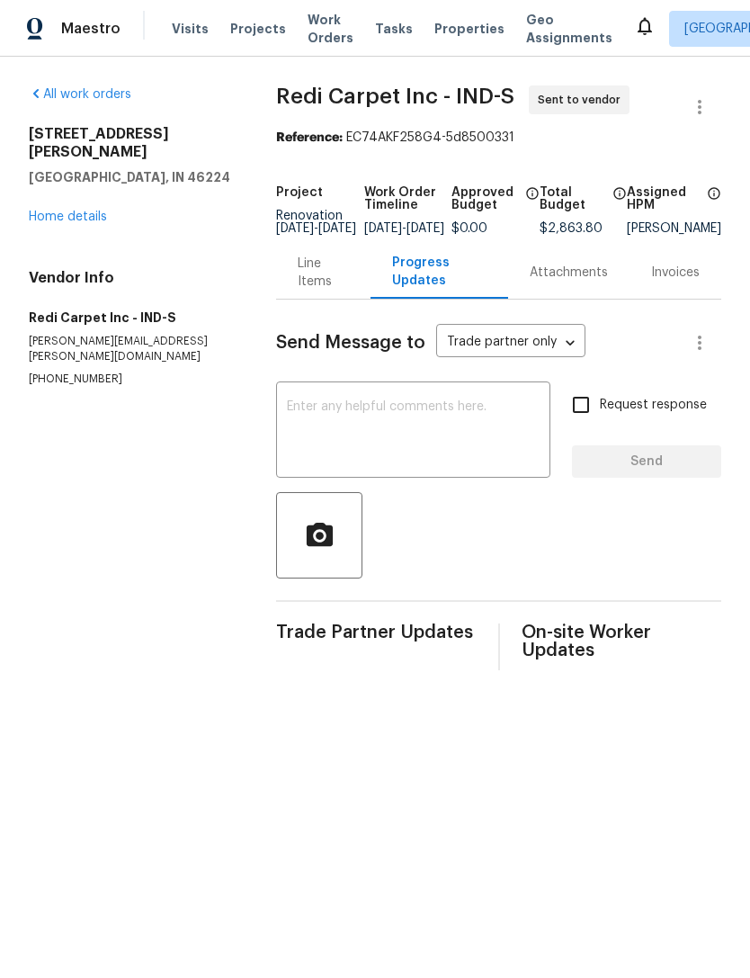
click at [421, 409] on div "x ​" at bounding box center [413, 432] width 274 height 92
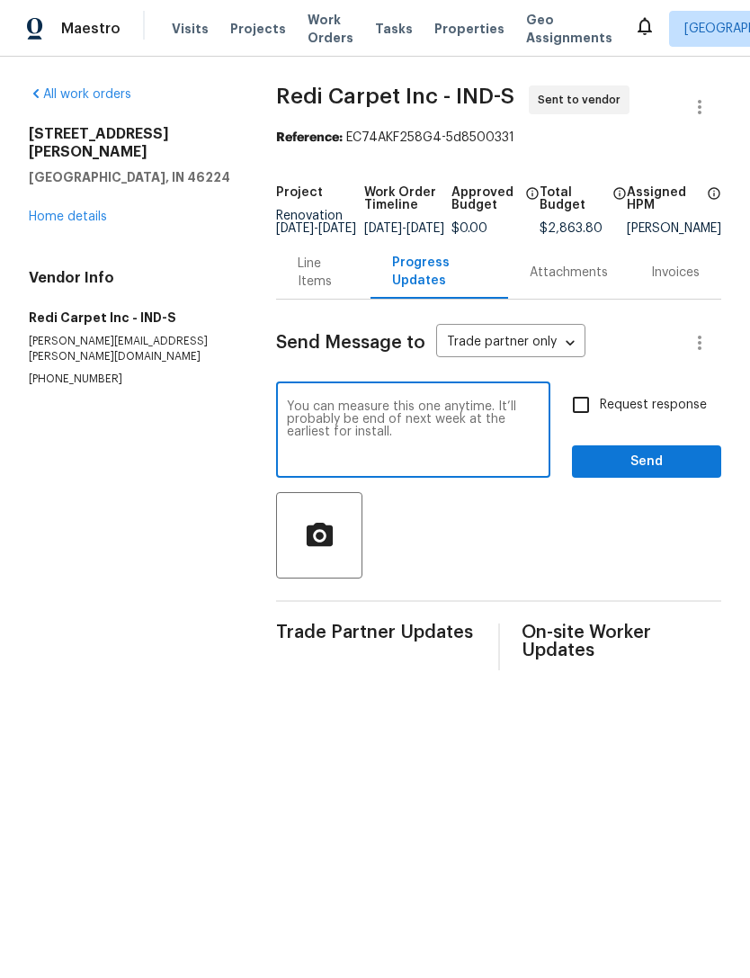
type textarea "You can measure this one anytime. It’ll probably be end of next week at the ear…"
click at [670, 473] on span "Send" at bounding box center [646, 462] width 121 height 22
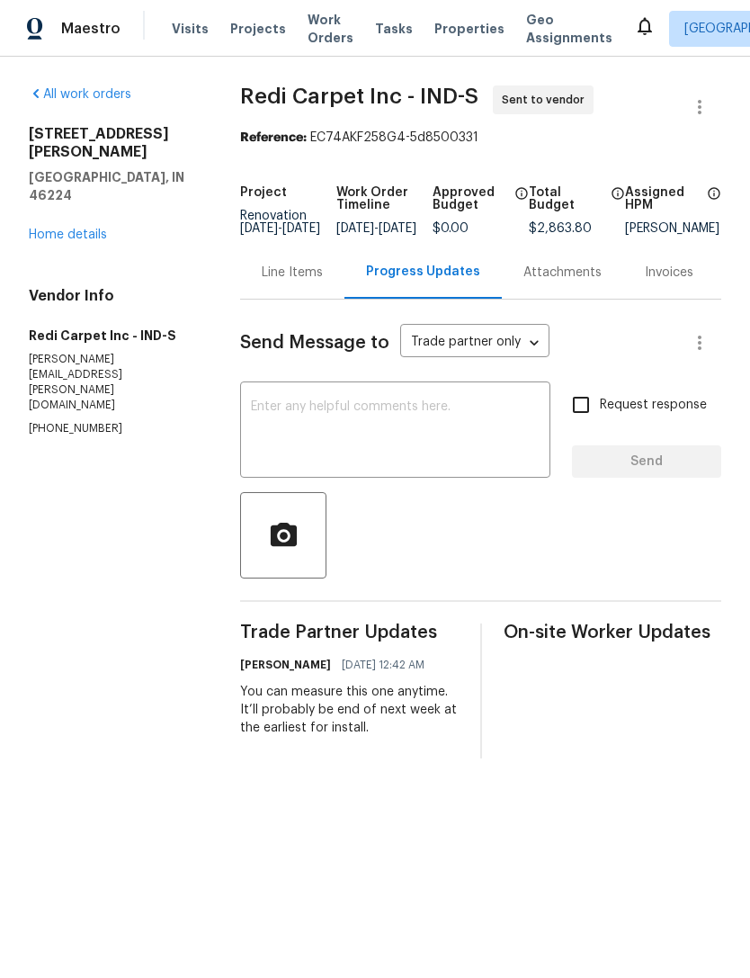
click at [278, 282] on div "Line Items" at bounding box center [292, 273] width 61 height 18
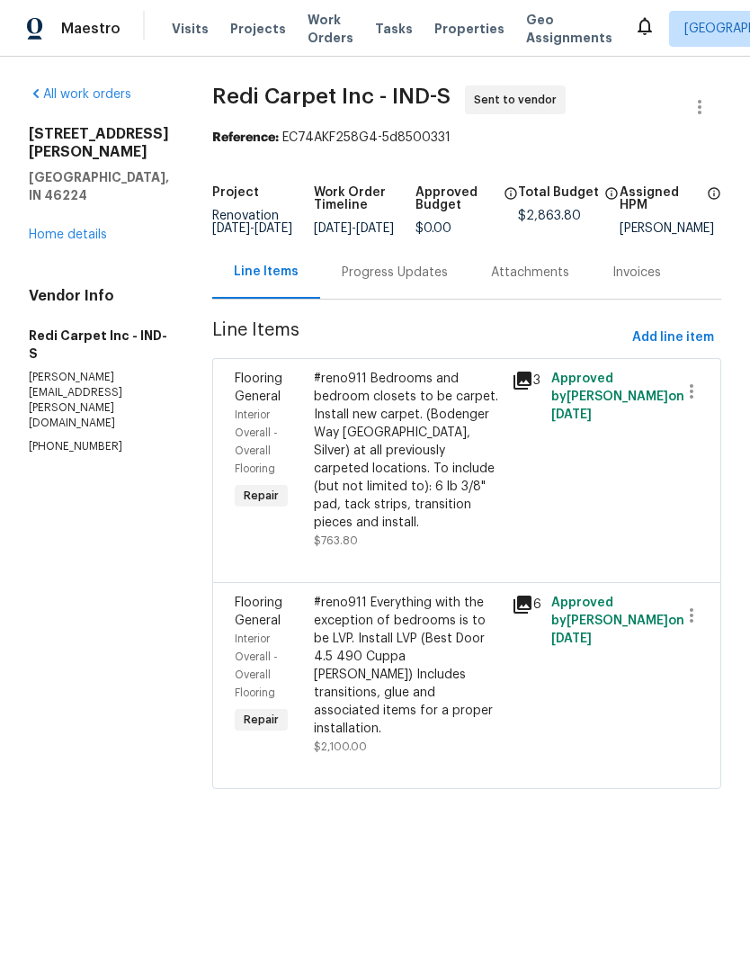
click at [60, 228] on link "Home details" at bounding box center [68, 234] width 78 height 13
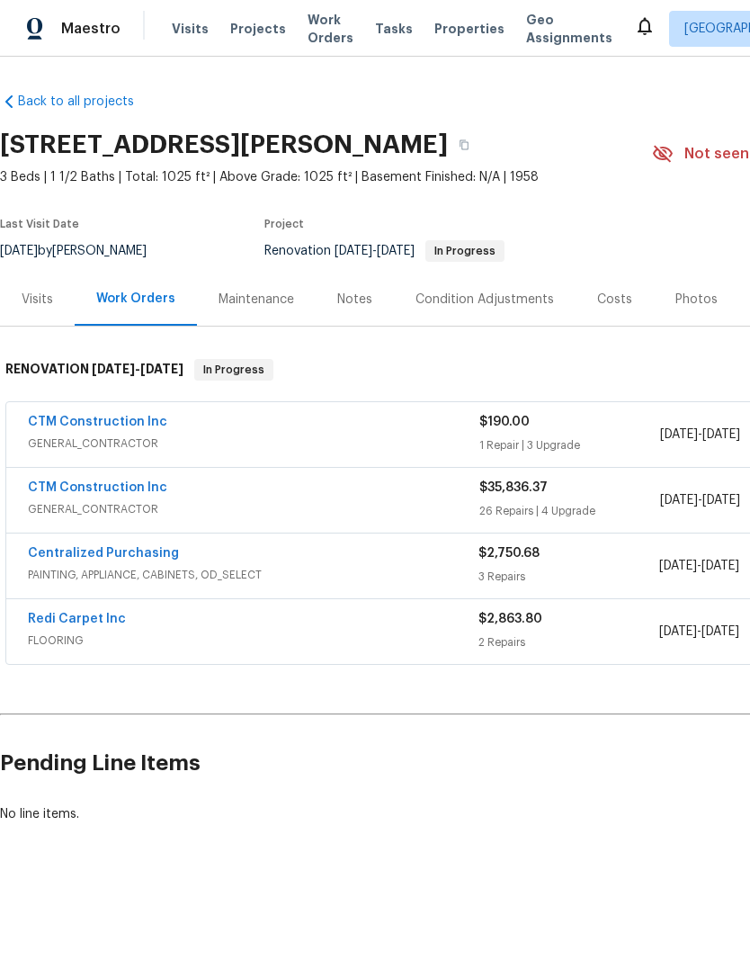
click at [66, 622] on link "Redi Carpet Inc" at bounding box center [77, 619] width 98 height 13
